Goal: Information Seeking & Learning: Learn about a topic

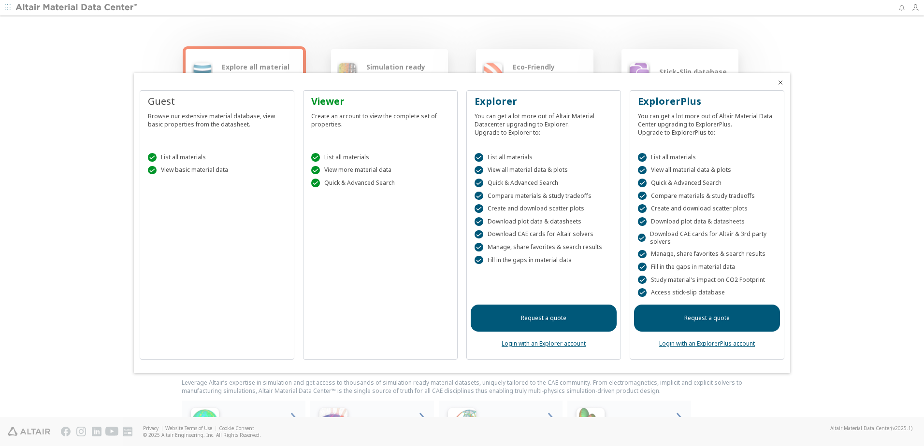
click at [330, 197] on div "Viewer Create an account to view the complete set of properties.  List all mat…" at bounding box center [380, 225] width 155 height 270
click at [329, 104] on div "Viewer" at bounding box center [380, 102] width 138 height 14
click at [339, 159] on div " List all materials" at bounding box center [380, 157] width 138 height 9
click at [339, 255] on div "Viewer Create an account to view the complete set of properties.  List all mat…" at bounding box center [380, 225] width 155 height 270
click at [351, 322] on div "Viewer Create an account to view the complete set of properties.  List all mat…" at bounding box center [380, 225] width 155 height 270
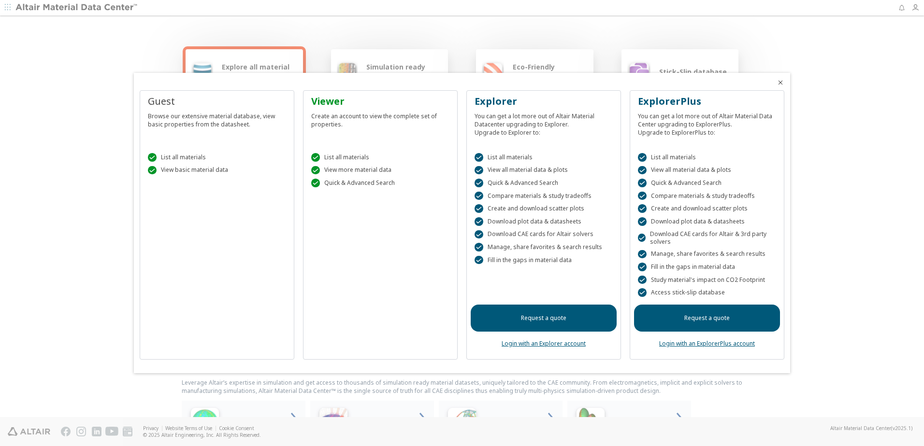
click at [783, 84] on icon "Close" at bounding box center [781, 83] width 8 height 8
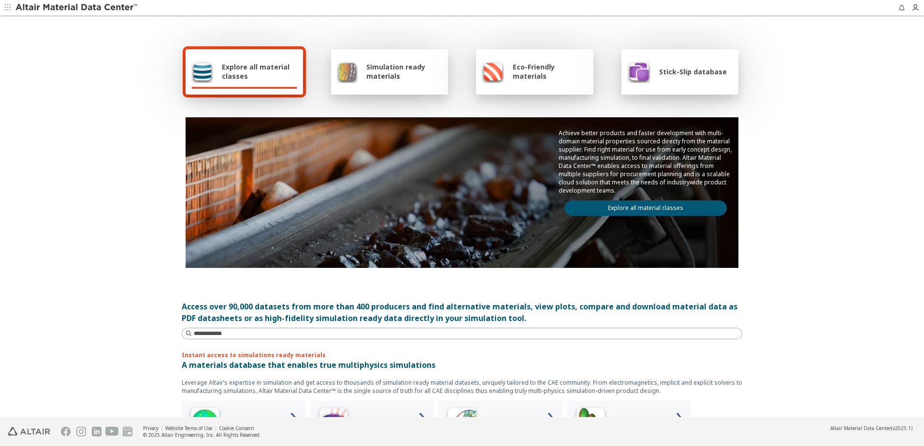
click at [405, 71] on span "Simulation ready materials" at bounding box center [404, 71] width 76 height 18
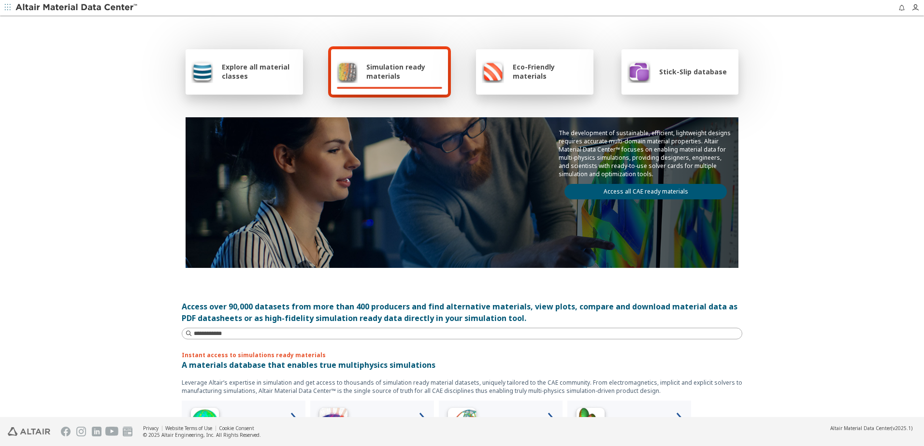
click at [276, 73] on span "Explore all material classes" at bounding box center [259, 71] width 75 height 18
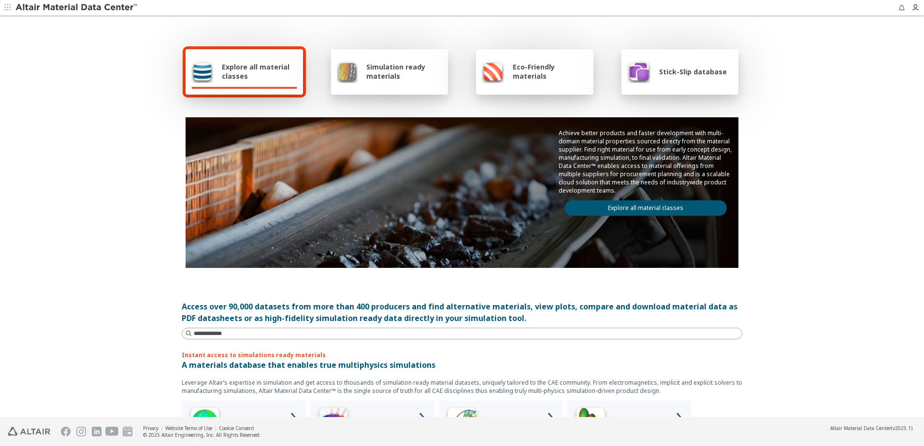
click at [249, 69] on span "Explore all material classes" at bounding box center [259, 71] width 75 height 18
click at [594, 202] on link "Explore all material classes" at bounding box center [645, 208] width 162 height 15
